Goal: Task Accomplishment & Management: Manage account settings

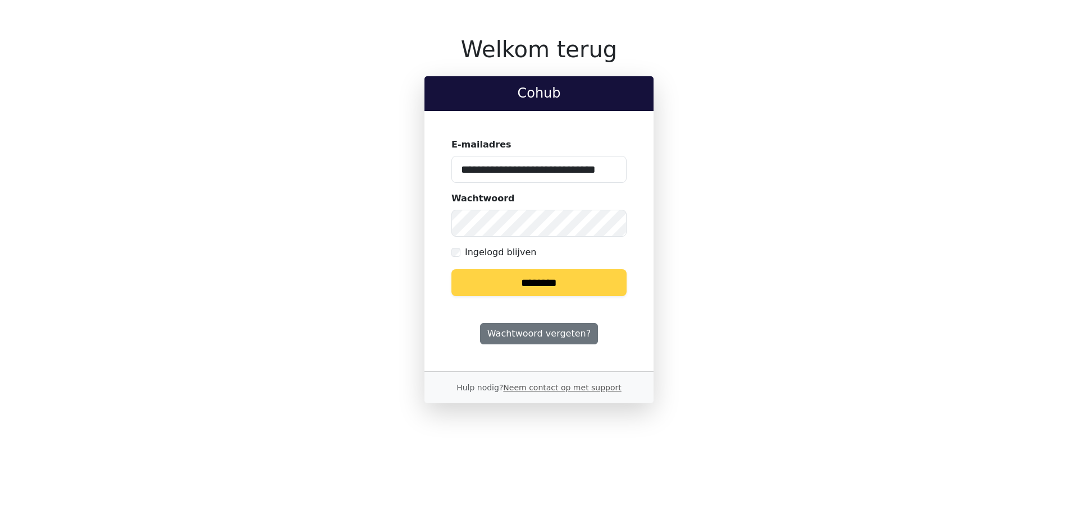
click at [536, 285] on input "********" at bounding box center [538, 282] width 175 height 27
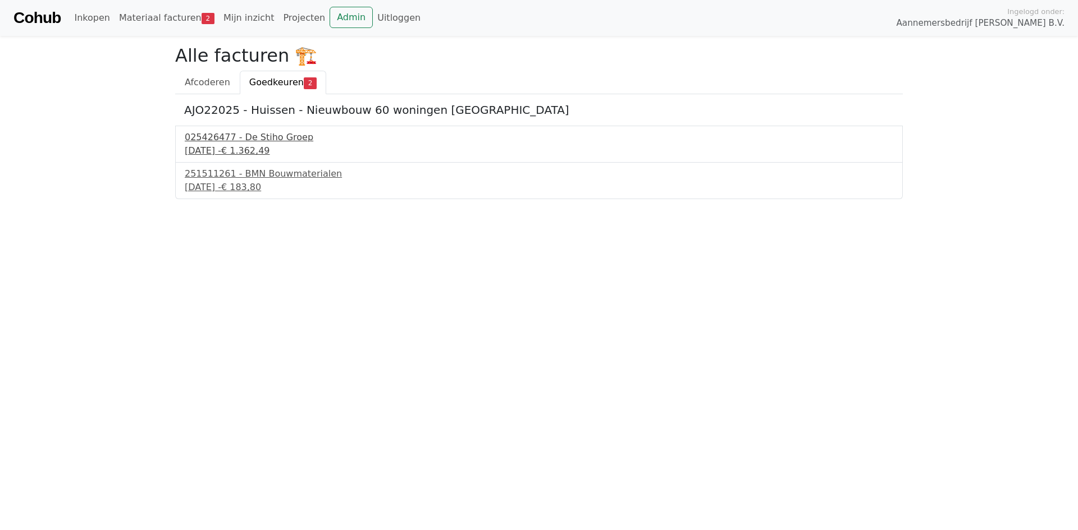
click at [240, 138] on div "025426477 - De Stiho Groep" at bounding box center [539, 137] width 708 height 13
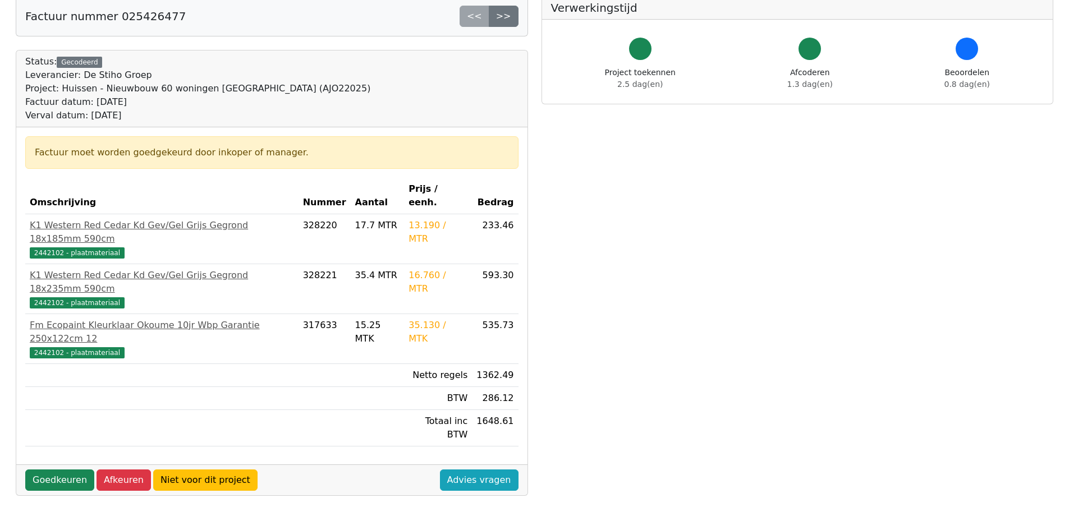
scroll to position [56, 0]
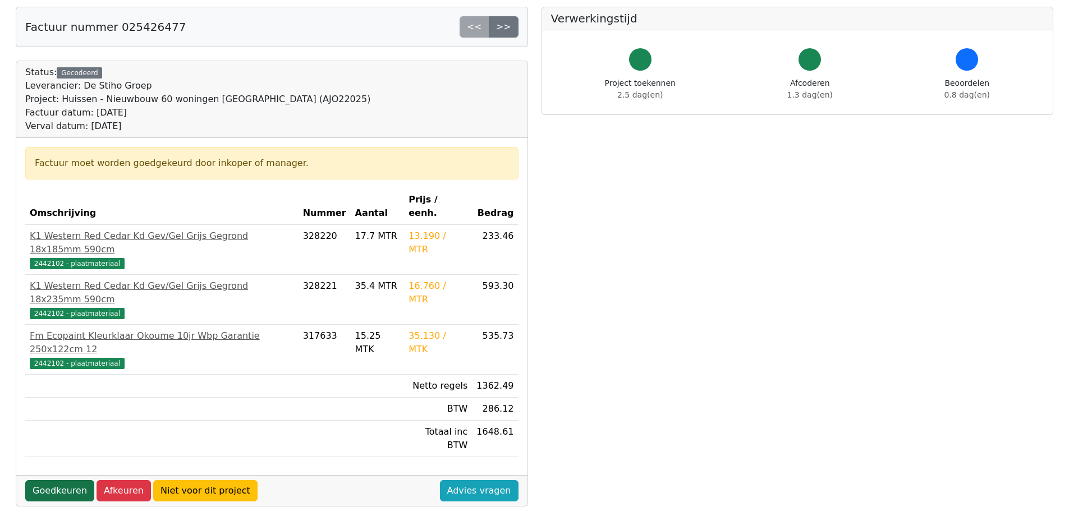
click at [67, 480] on link "Goedkeuren" at bounding box center [59, 490] width 69 height 21
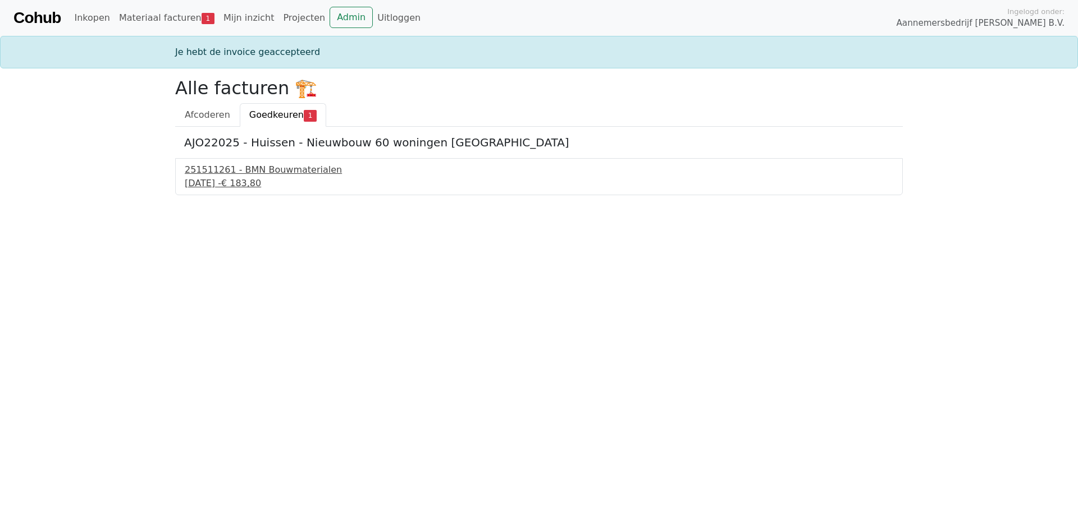
click at [239, 170] on div "251511261 - BMN Bouwmaterialen" at bounding box center [539, 169] width 708 height 13
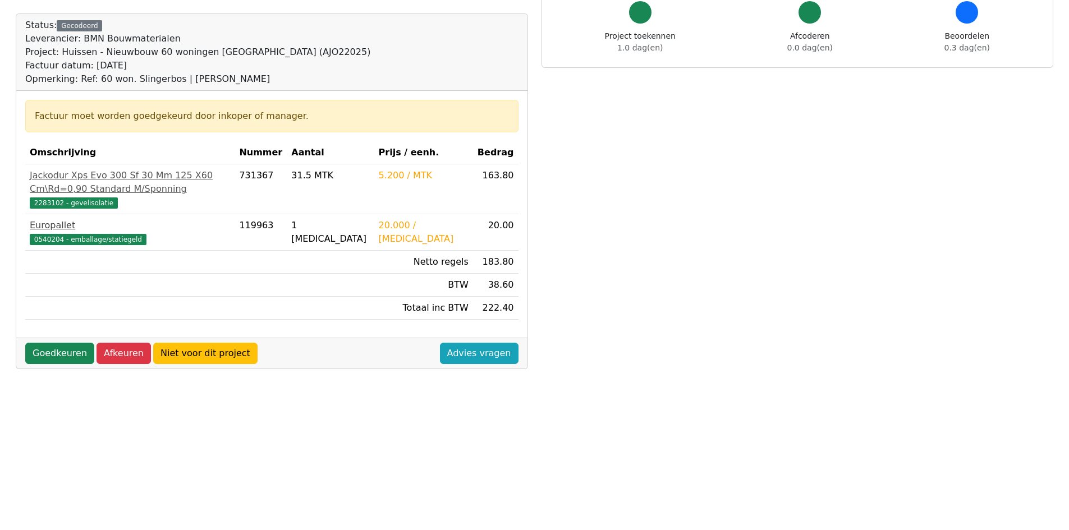
scroll to position [112, 0]
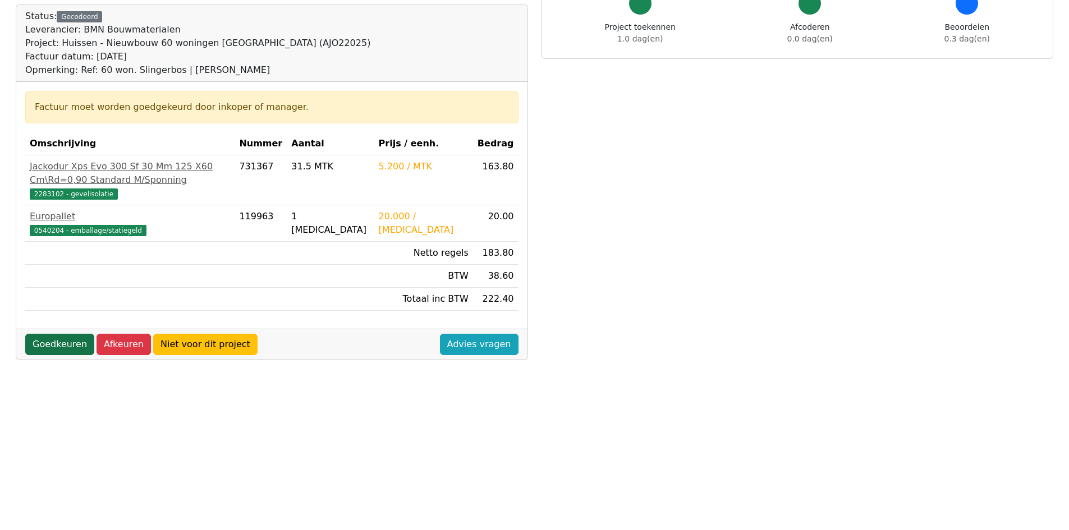
click at [35, 355] on link "Goedkeuren" at bounding box center [59, 344] width 69 height 21
